Goal: Task Accomplishment & Management: Manage account settings

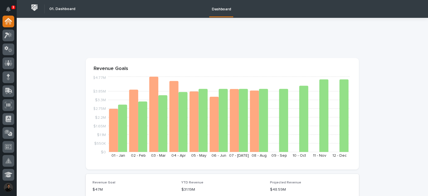
click at [8, 8] on icon "Notifications" at bounding box center [8, 9] width 4 height 5
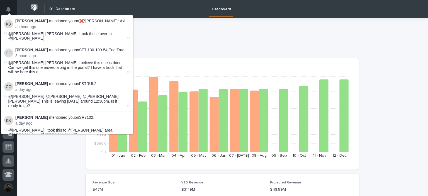
click at [179, 37] on p at bounding box center [221, 39] width 271 height 8
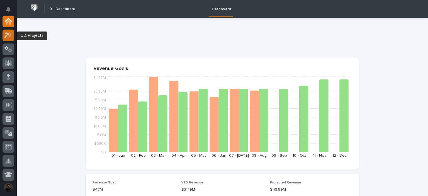
click at [6, 33] on icon at bounding box center [6, 35] width 5 height 6
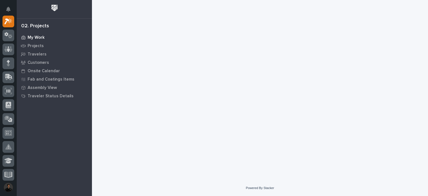
click at [38, 37] on p "My Work" at bounding box center [36, 37] width 17 height 5
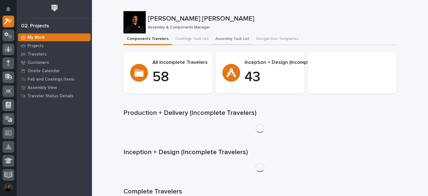
click at [234, 34] on button "Assembly Task List" at bounding box center [232, 39] width 41 height 12
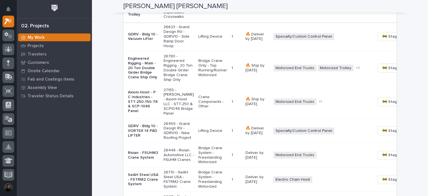
scroll to position [520, 0]
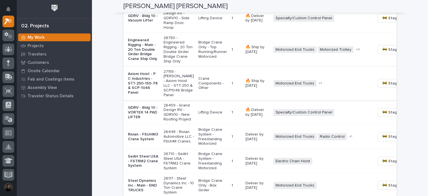
click at [382, 87] on span "🚧 Staging →" at bounding box center [393, 83] width 23 height 7
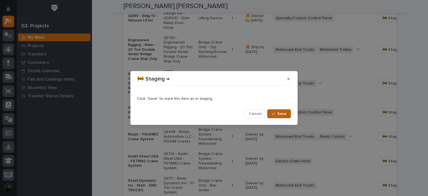
click at [285, 115] on span "Save" at bounding box center [281, 113] width 9 height 5
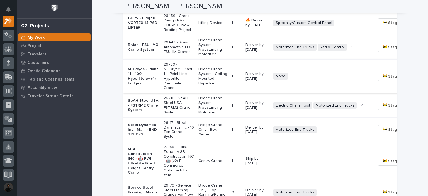
scroll to position [594, 0]
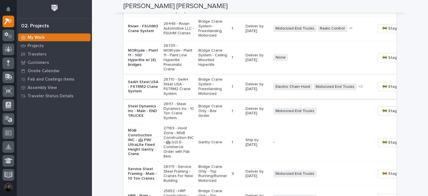
click at [382, 90] on span "🚧 Staging →" at bounding box center [393, 86] width 23 height 7
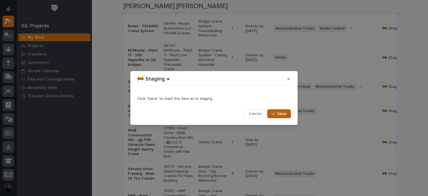
click at [275, 111] on button "Save" at bounding box center [279, 113] width 24 height 9
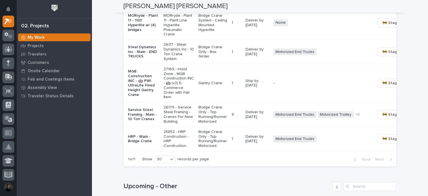
scroll to position [631, 0]
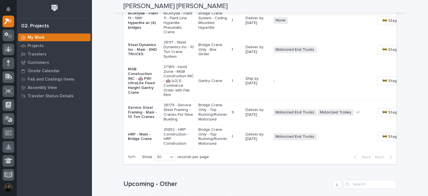
click at [136, 95] on p "MGB Construction INC - 🤖 PWI UltraLite Fixed Height Gantry Crane" at bounding box center [143, 81] width 31 height 28
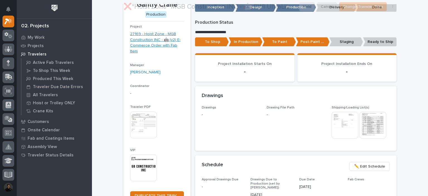
scroll to position [74, 0]
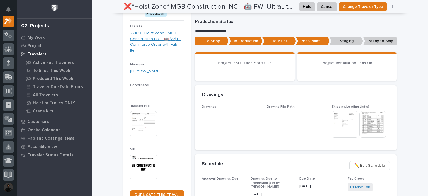
click at [147, 43] on link "27169 - Hoist Zone - MGB Construction INC - 🤖 (v2) E-Commerce Order with Fab It…" at bounding box center [157, 41] width 54 height 23
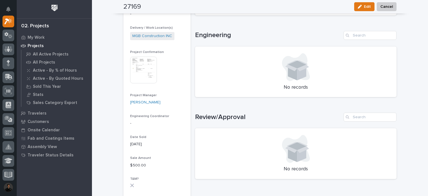
scroll to position [204, 0]
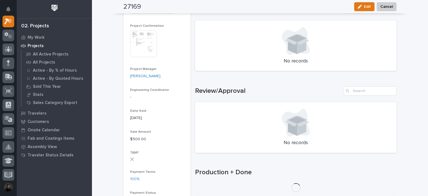
click at [139, 48] on img at bounding box center [143, 43] width 27 height 27
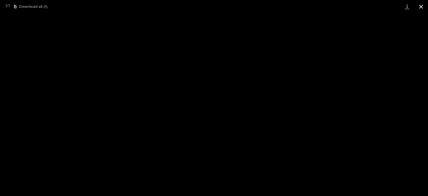
click at [423, 8] on button "Close gallery" at bounding box center [421, 6] width 14 height 13
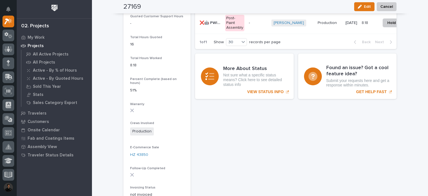
scroll to position [334, 0]
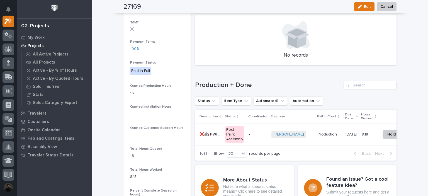
click at [203, 133] on p "❌🤖 PWI UltraLite Fixed Height Gantry Crane" at bounding box center [210, 134] width 22 height 6
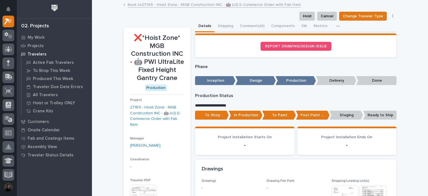
click at [337, 112] on p "Staging" at bounding box center [346, 115] width 34 height 9
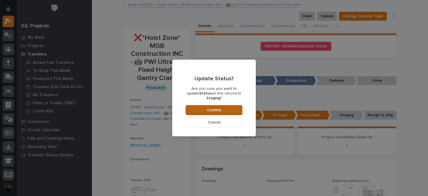
click at [189, 107] on button "Confirm" at bounding box center [213, 110] width 57 height 10
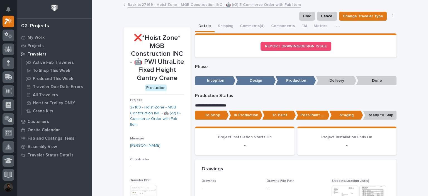
click at [139, 7] on link "Back to 27169 - Hoist Zone - MGB Construction INC - 🤖 (v2) E-Commerce Order wit…" at bounding box center [214, 4] width 173 height 6
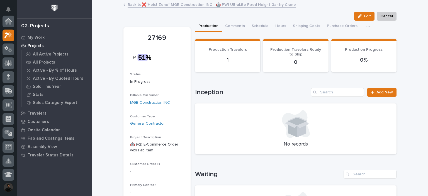
scroll to position [14, 0]
click at [136, 4] on link "Back to ❌*Hoist Zone* MGB Construction INC - 🤖 PWI UltraLite Fixed Height Gantr…" at bounding box center [212, 4] width 168 height 6
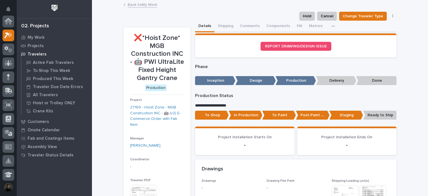
scroll to position [14, 0]
click at [136, 4] on link "Back to My Work" at bounding box center [143, 4] width 30 height 6
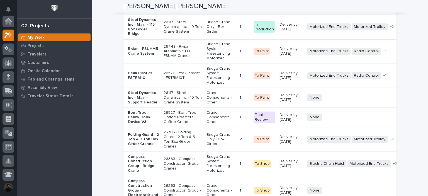
scroll to position [1188, 0]
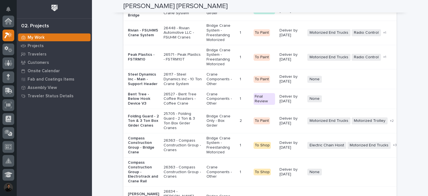
click at [136, 69] on td "Peak Plastics - FSTRM10" at bounding box center [142, 57] width 38 height 24
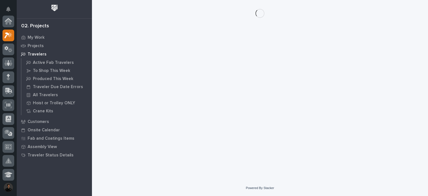
scroll to position [14, 0]
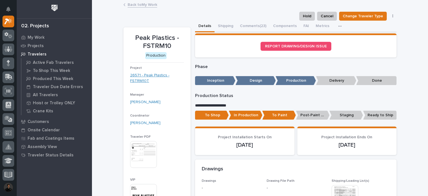
click at [131, 77] on link "26571 - Peak Plastics - FSTRM10T" at bounding box center [157, 78] width 54 height 12
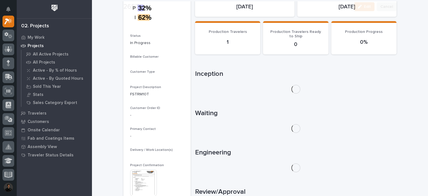
scroll to position [111, 0]
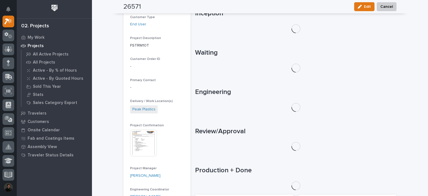
click at [148, 138] on img at bounding box center [143, 142] width 27 height 27
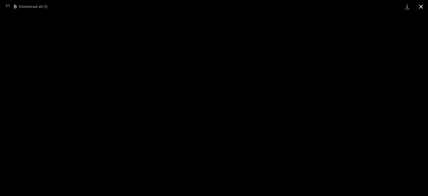
click at [427, 3] on button "Close gallery" at bounding box center [421, 6] width 14 height 13
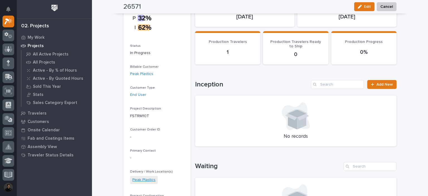
scroll to position [0, 0]
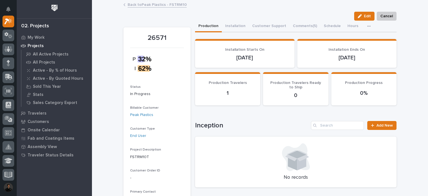
click at [167, 2] on link "Back to Peak Plastics - FSTRM10" at bounding box center [157, 4] width 59 height 6
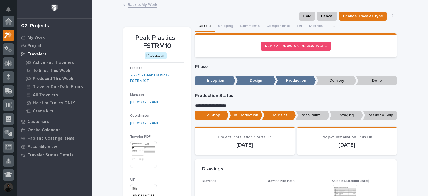
scroll to position [14, 0]
click at [140, 7] on link "Back to My Work" at bounding box center [143, 4] width 30 height 6
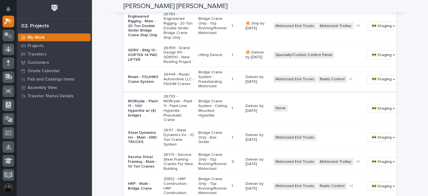
scroll to position [538, 0]
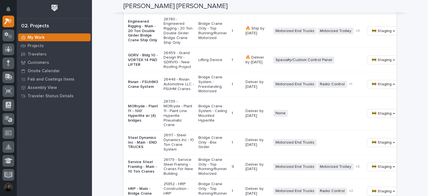
click at [163, 69] on p "26459 - Grand Design RV - GDRV10 - New Roofing Project" at bounding box center [178, 60] width 30 height 19
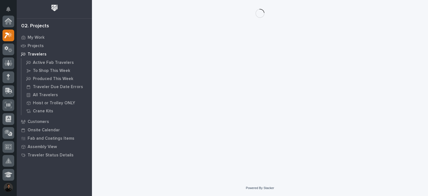
scroll to position [14, 0]
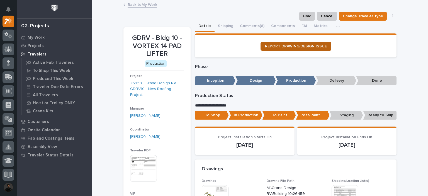
click at [293, 45] on span "REPORT DRAWING/DESIGN ISSUE" at bounding box center [296, 46] width 62 height 4
